Goal: Information Seeking & Learning: Check status

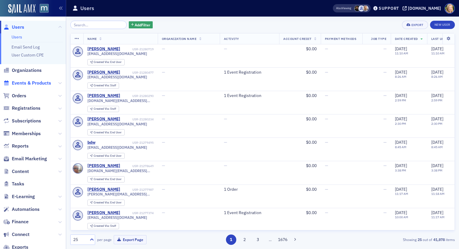
click at [29, 83] on span "Events & Products" at bounding box center [31, 83] width 39 height 7
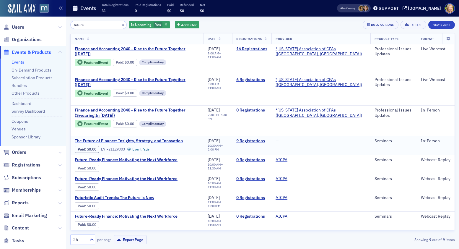
type input "future"
click at [158, 141] on span "The Future of Finance: Insights, Strategy, and Innovation" at bounding box center [129, 140] width 108 height 5
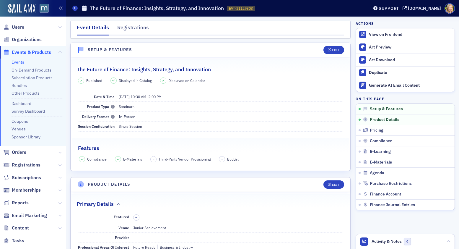
click at [397, 38] on link "View on Frontend" at bounding box center [405, 34] width 99 height 12
click at [124, 25] on div "Registrations" at bounding box center [133, 29] width 32 height 11
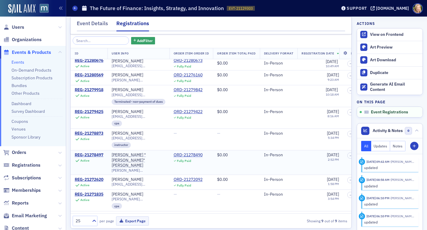
scroll to position [18, 0]
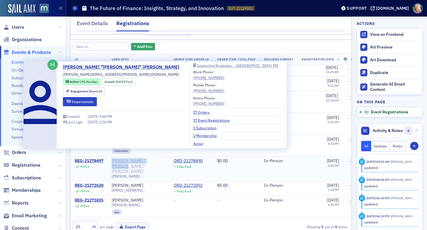
drag, startPoint x: 157, startPoint y: 152, endPoint x: 113, endPoint y: 151, distance: 43.7
click at [113, 158] on div "[PERSON_NAME] "[PERSON_NAME]" [PERSON_NAME]" at bounding box center [139, 166] width 54 height 16
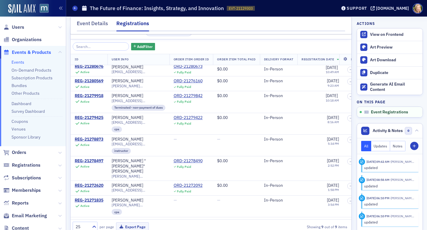
click at [240, 38] on header "Event Registrations Toggle Full Screen" at bounding box center [211, 32] width 281 height 14
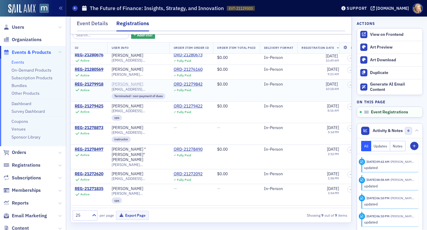
click at [139, 82] on div "[PERSON_NAME]" at bounding box center [128, 84] width 32 height 5
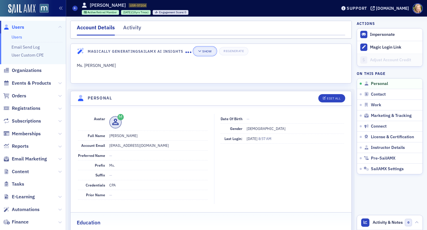
click at [209, 52] on div "Show" at bounding box center [206, 51] width 9 height 3
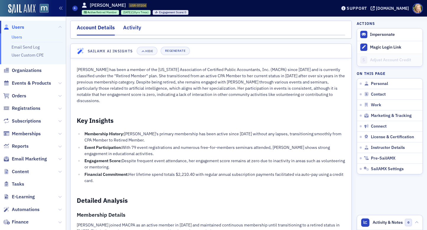
click at [134, 25] on div "Activity" at bounding box center [132, 29] width 18 height 11
